Goal: Transaction & Acquisition: Purchase product/service

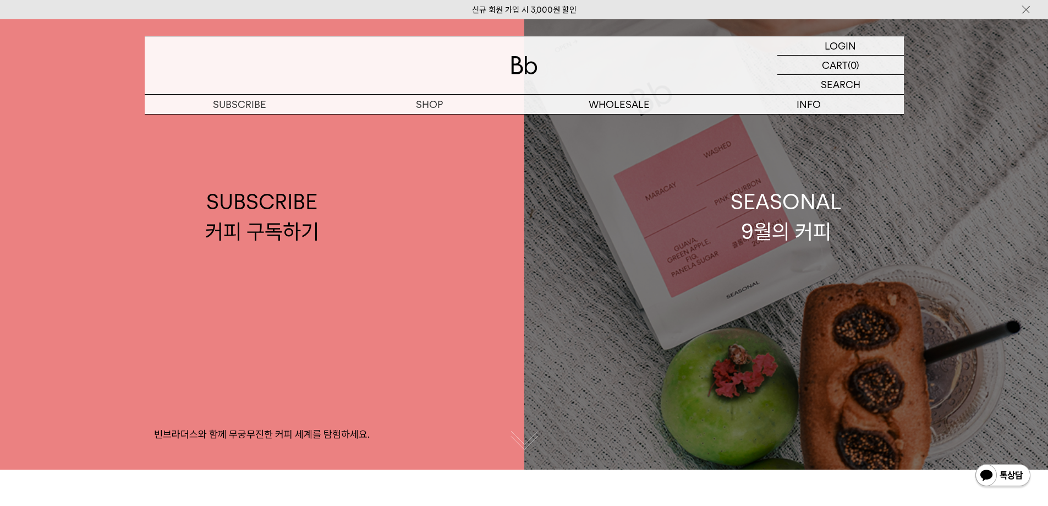
scroll to position [55, 0]
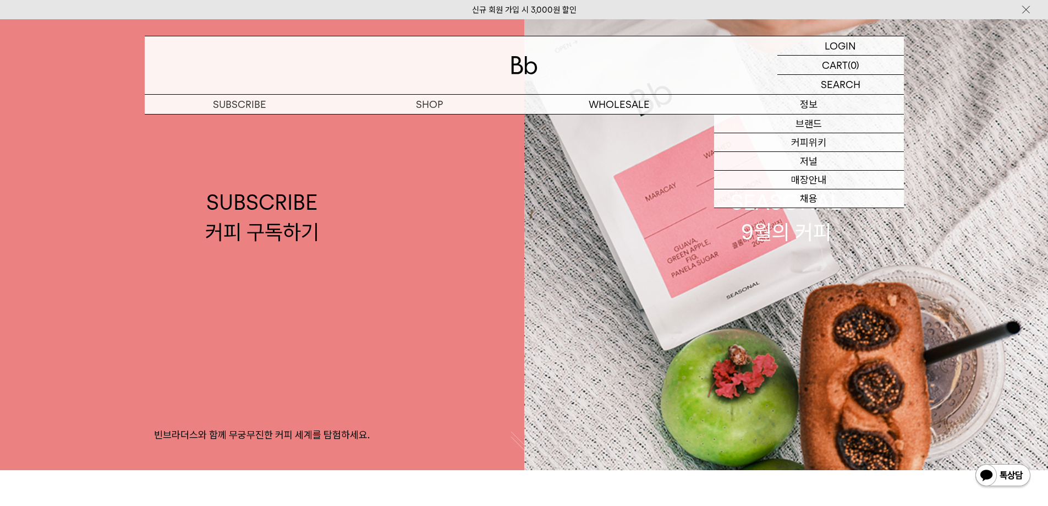
click at [808, 110] on p "정보" at bounding box center [809, 104] width 190 height 19
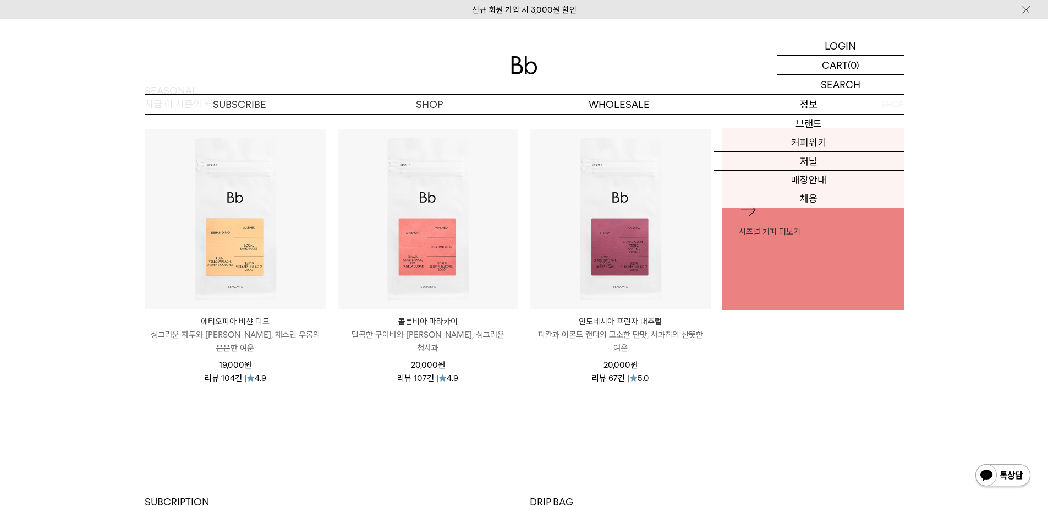
scroll to position [715, 0]
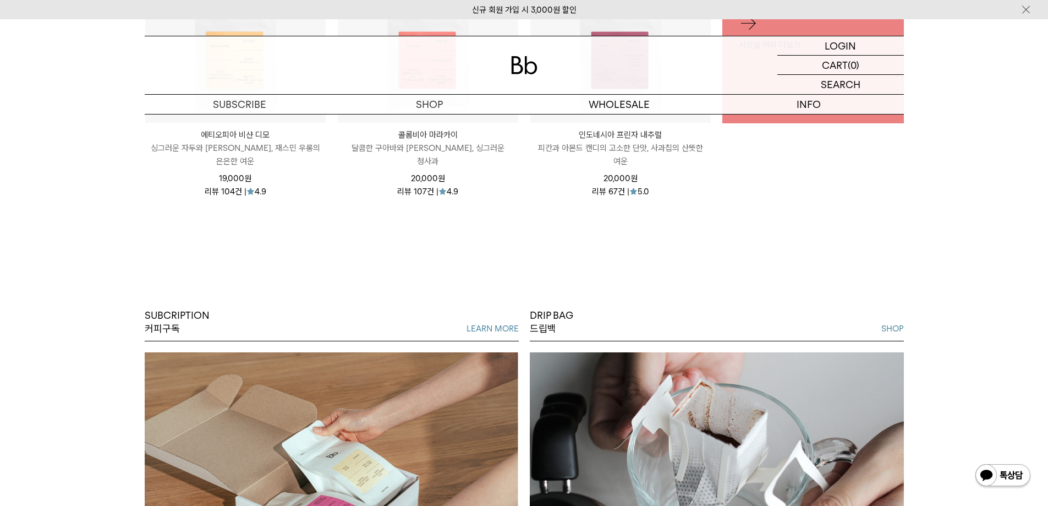
click at [1025, 322] on div "SUBCRIPTION 커피구독 LEARN MORE 원두 선택은 Bb에게 맡기고, 커피 생활의 즐거움만 누리세요. DRIP BAG 드립백 SHO…" at bounding box center [524, 419] width 1048 height 386
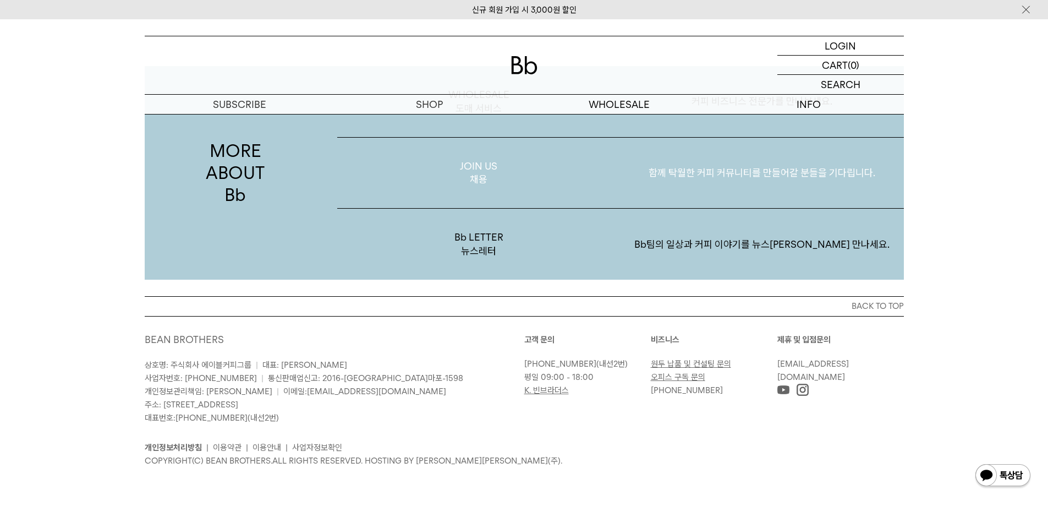
scroll to position [1980, 0]
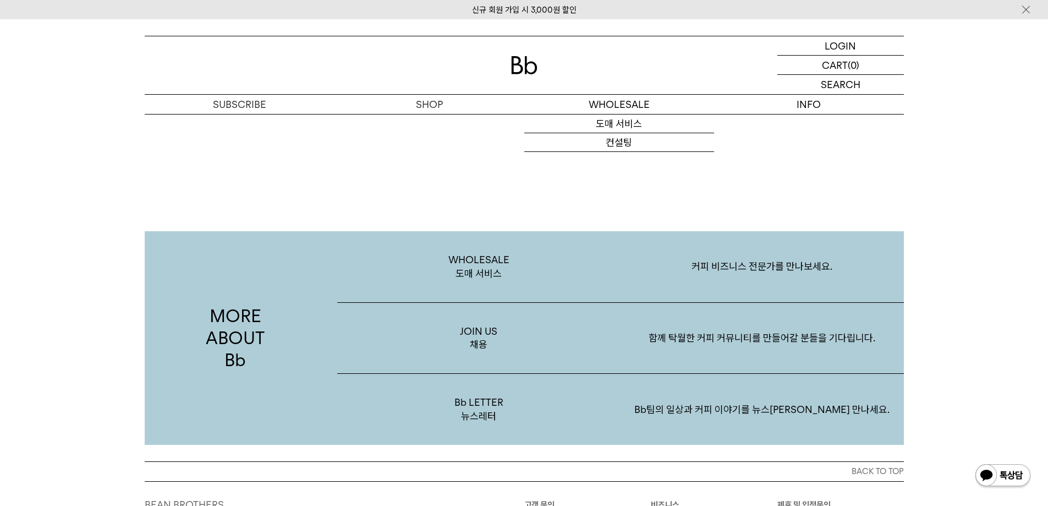
click at [536, 59] on img at bounding box center [524, 65] width 26 height 18
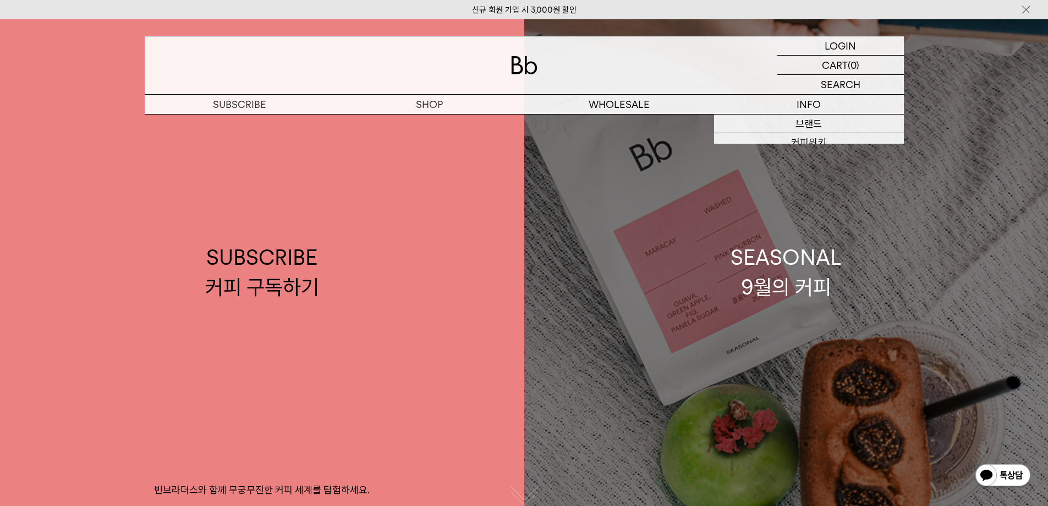
click at [928, 128] on link "SEASONAL 9월의 커피" at bounding box center [786, 272] width 524 height 506
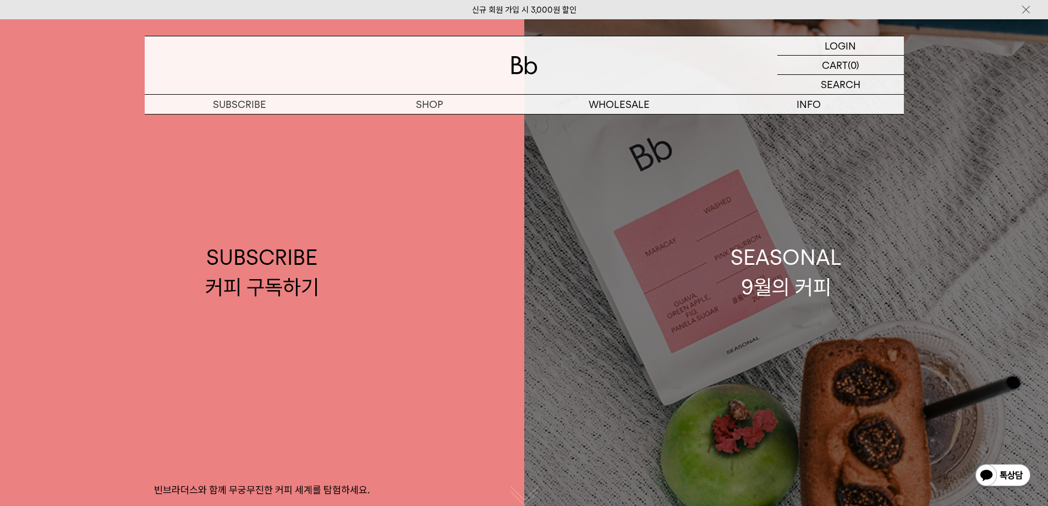
scroll to position [36, 0]
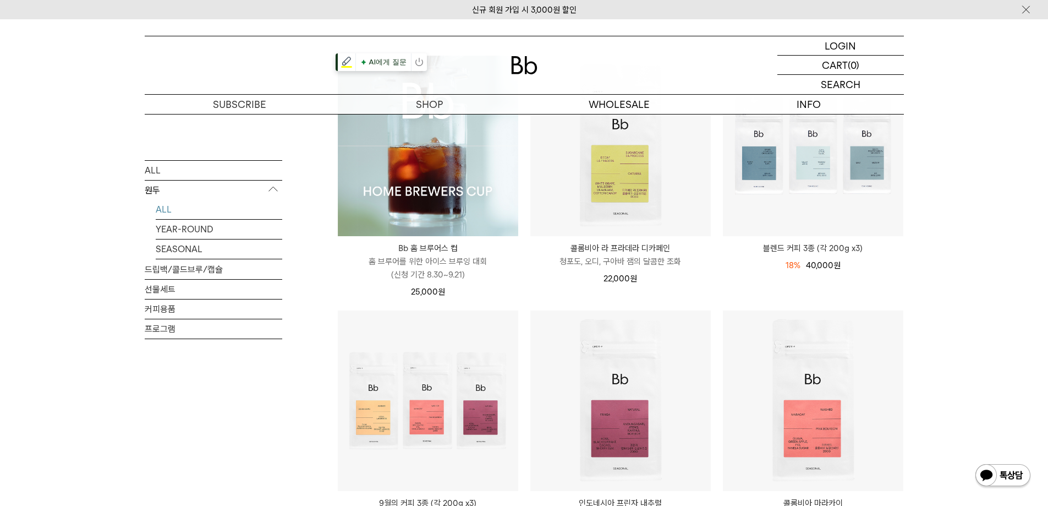
click at [418, 179] on img at bounding box center [428, 146] width 180 height 180
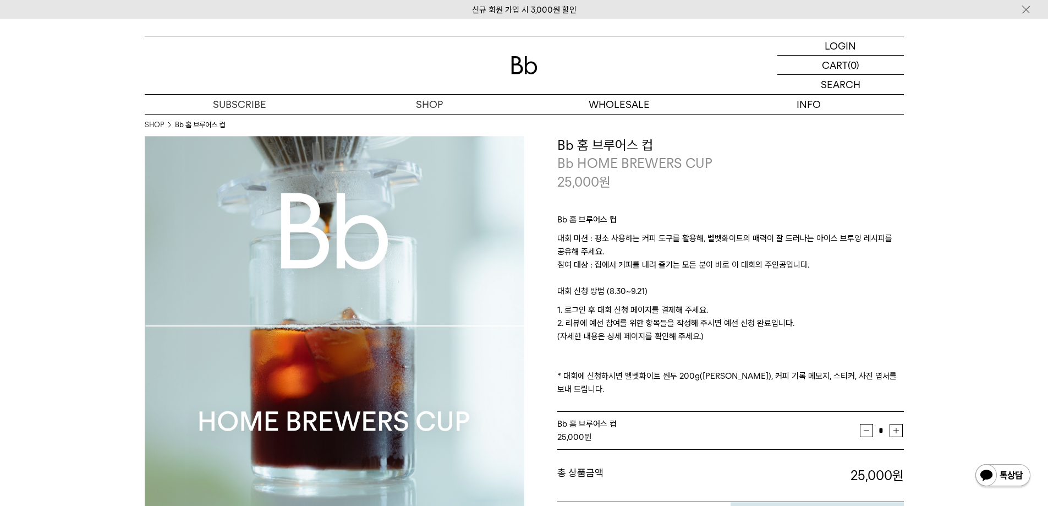
drag, startPoint x: 566, startPoint y: 143, endPoint x: 707, endPoint y: 335, distance: 238.5
click at [705, 337] on div "**********" at bounding box center [730, 338] width 347 height 405
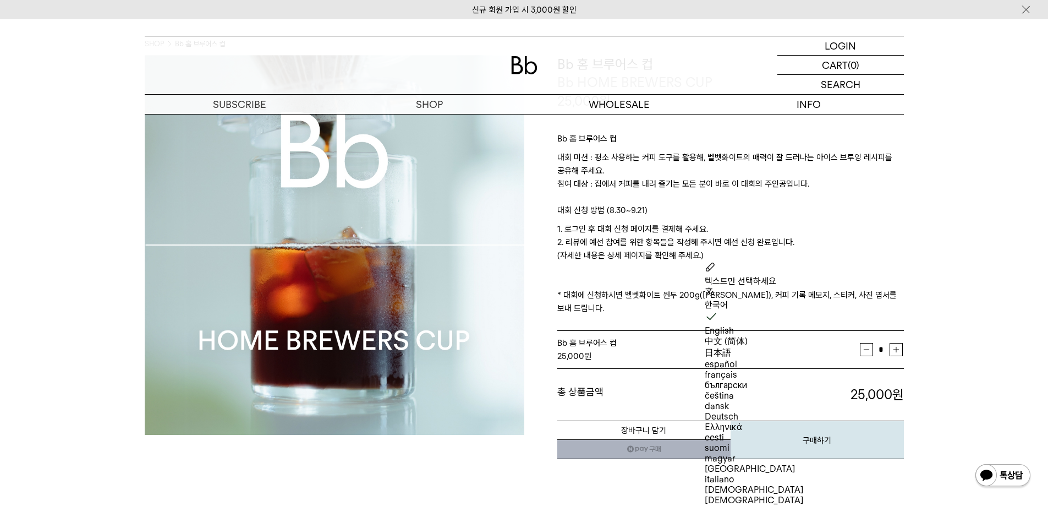
scroll to position [110, 0]
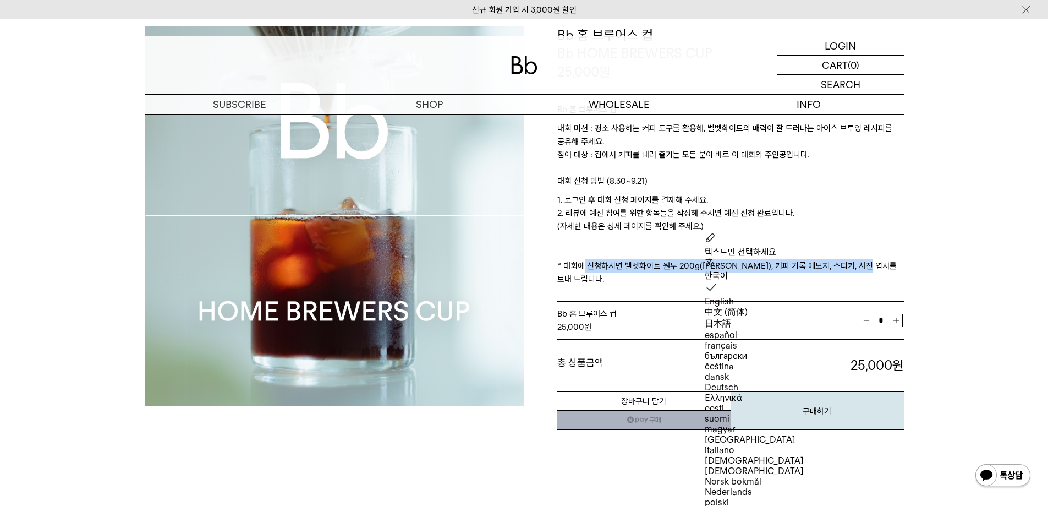
drag, startPoint x: 577, startPoint y: 266, endPoint x: 885, endPoint y: 265, distance: 308.7
click at [878, 265] on p "1. 로그인 후 대회 신청 페이지를 결제해 주세요. 2. 리뷰에 예선 참여를 위한 항목들을 작성해 주시면 예선 신청 완료입니다. (자세한 내용…" at bounding box center [730, 239] width 347 height 92
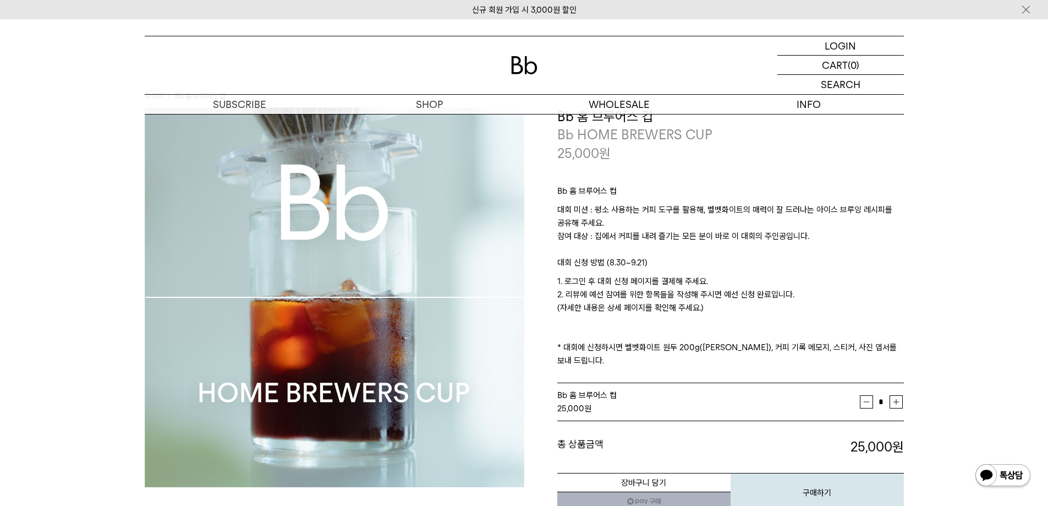
scroll to position [55, 0]
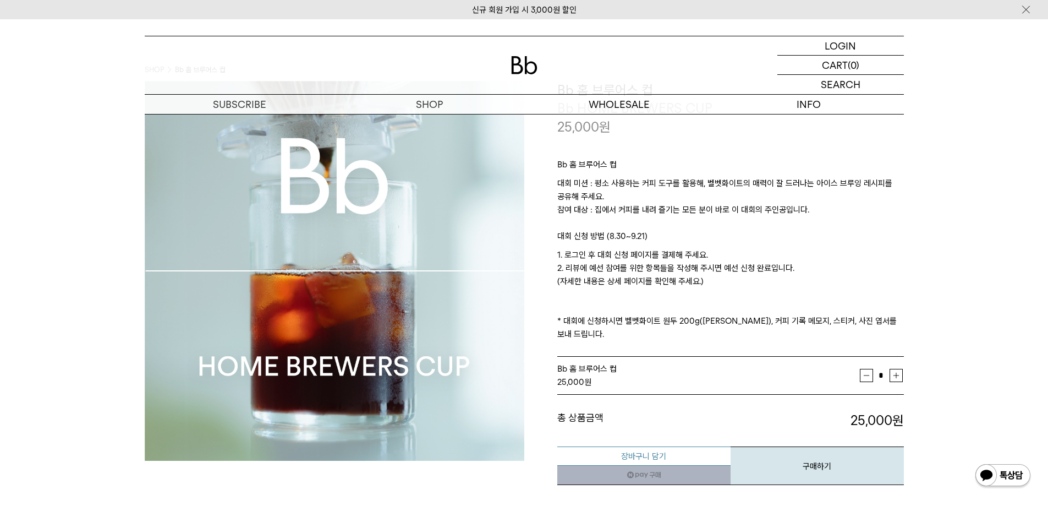
click at [656, 446] on button "장바구니 담기" at bounding box center [643, 455] width 173 height 19
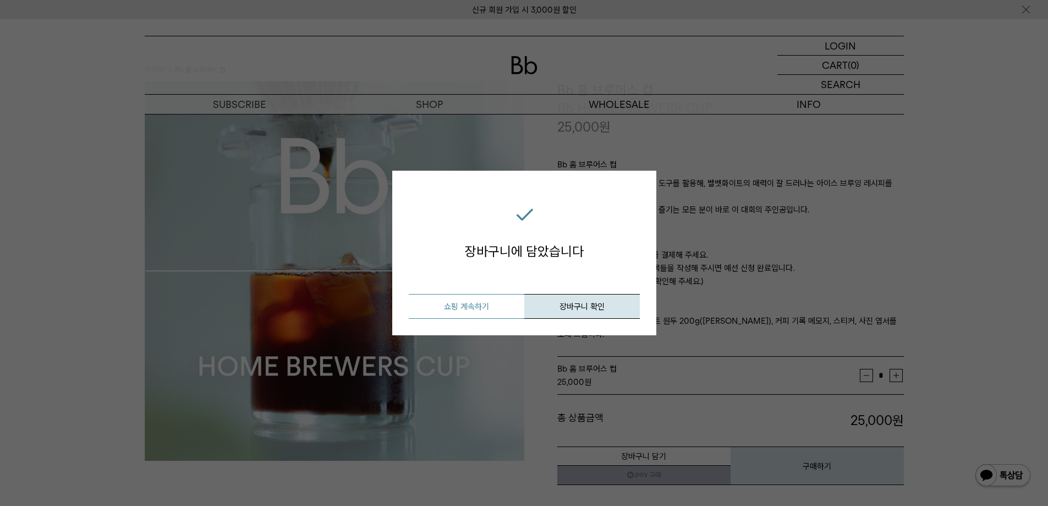
click at [502, 307] on button "쇼핑 계속하기" at bounding box center [467, 306] width 116 height 25
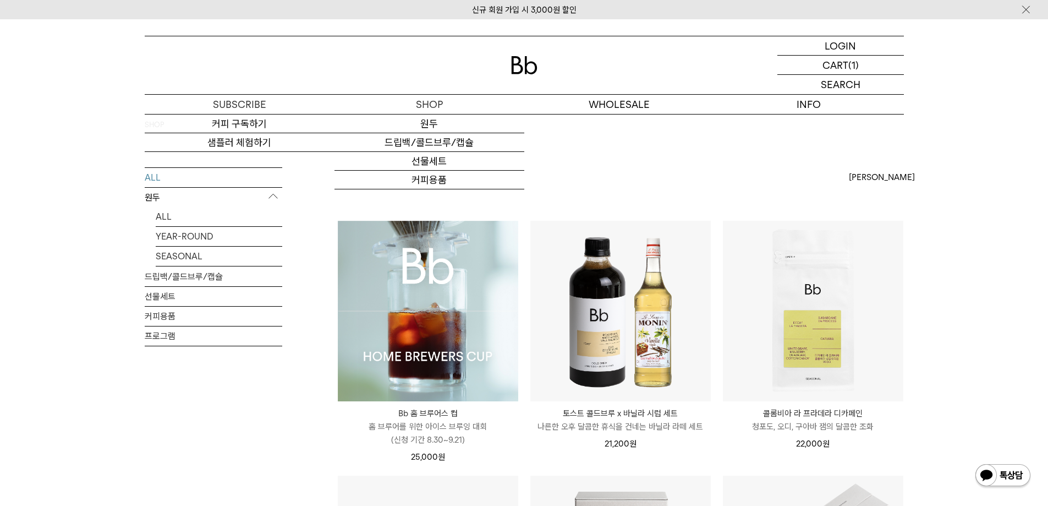
click at [544, 59] on div at bounding box center [524, 65] width 759 height 58
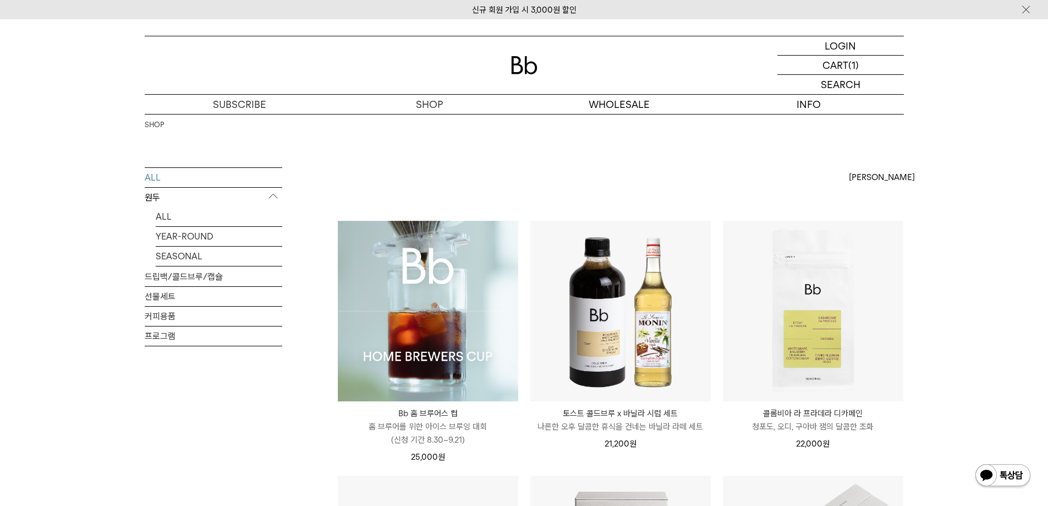
click at [518, 59] on img at bounding box center [524, 65] width 26 height 18
